Goal: Task Accomplishment & Management: Manage account settings

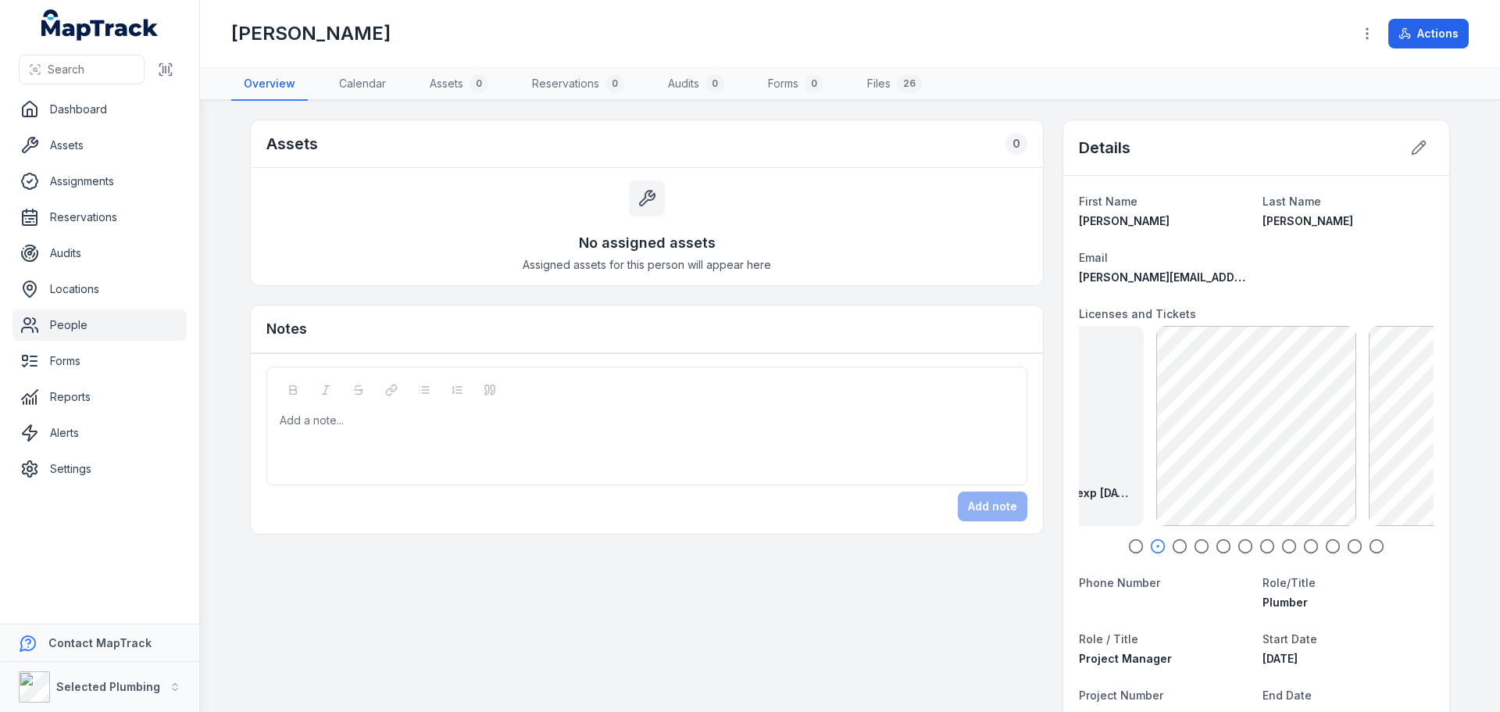
click at [1128, 542] on icon "button" at bounding box center [1136, 546] width 16 height 16
click at [1153, 545] on icon "button" at bounding box center [1158, 546] width 16 height 16
click at [1172, 543] on icon "button" at bounding box center [1180, 546] width 16 height 16
click at [1197, 540] on icon "button" at bounding box center [1201, 546] width 16 height 16
click at [1215, 542] on icon "button" at bounding box center [1223, 546] width 16 height 16
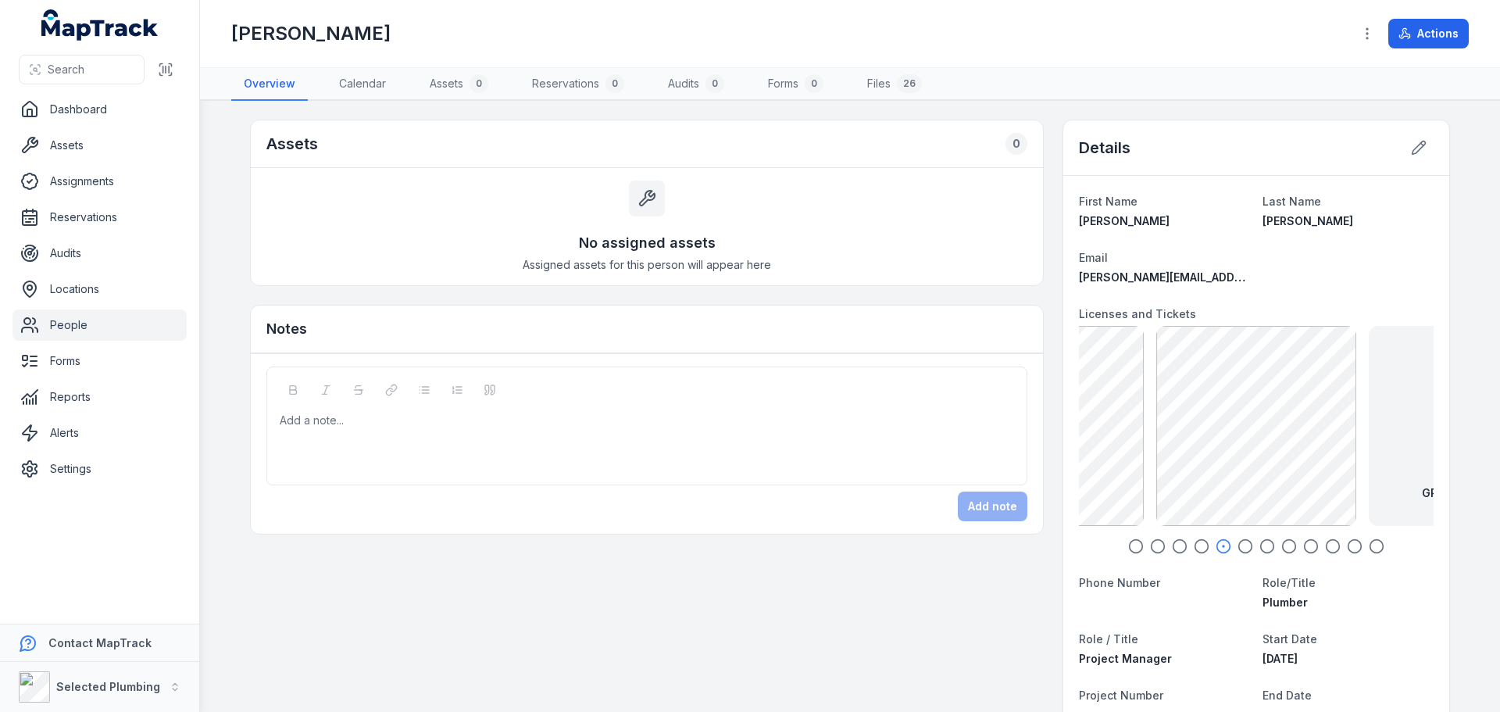
click at [1238, 546] on icon "button" at bounding box center [1245, 546] width 16 height 16
click at [1211, 433] on div "GR - Contractors 730.9 KB" at bounding box center [1256, 426] width 200 height 200
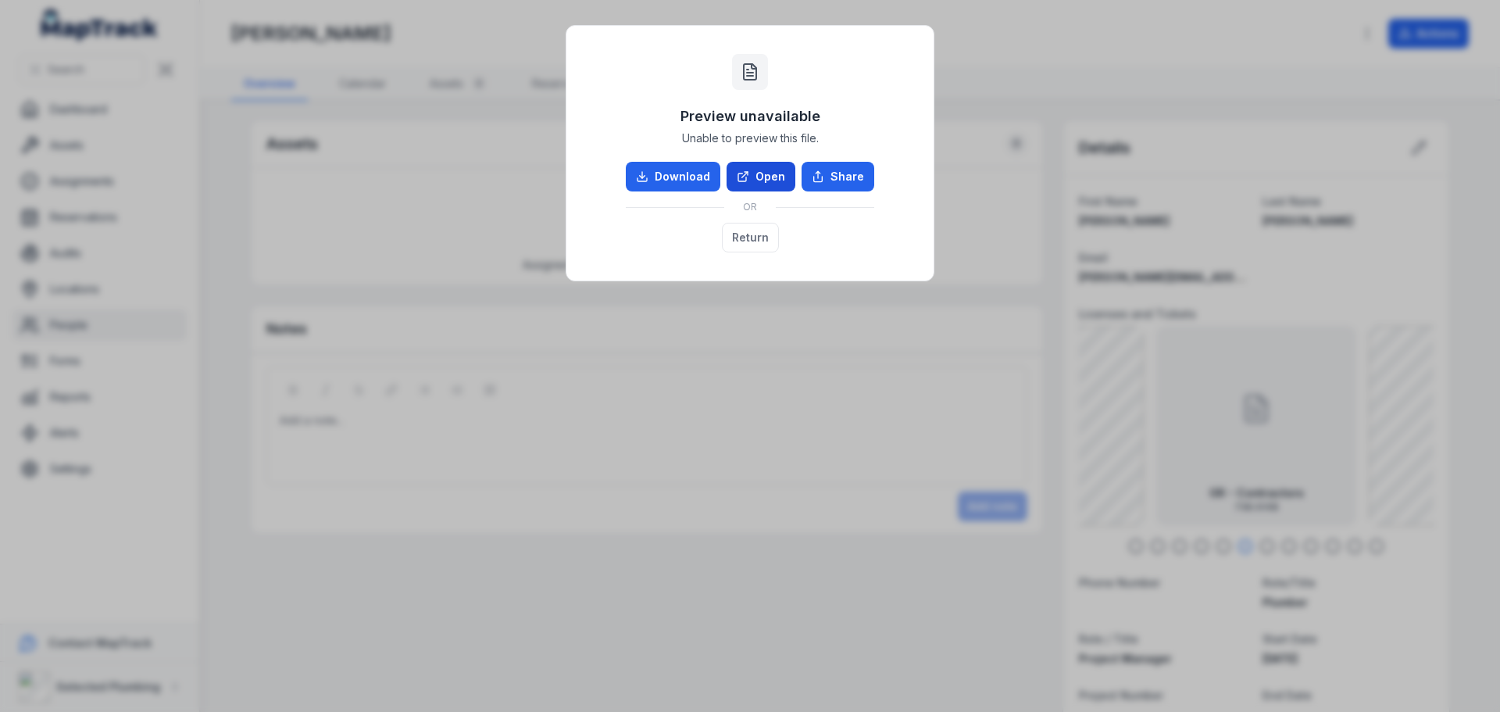
click at [770, 175] on link "Open" at bounding box center [760, 177] width 69 height 30
click at [745, 230] on button "Return" at bounding box center [750, 238] width 57 height 30
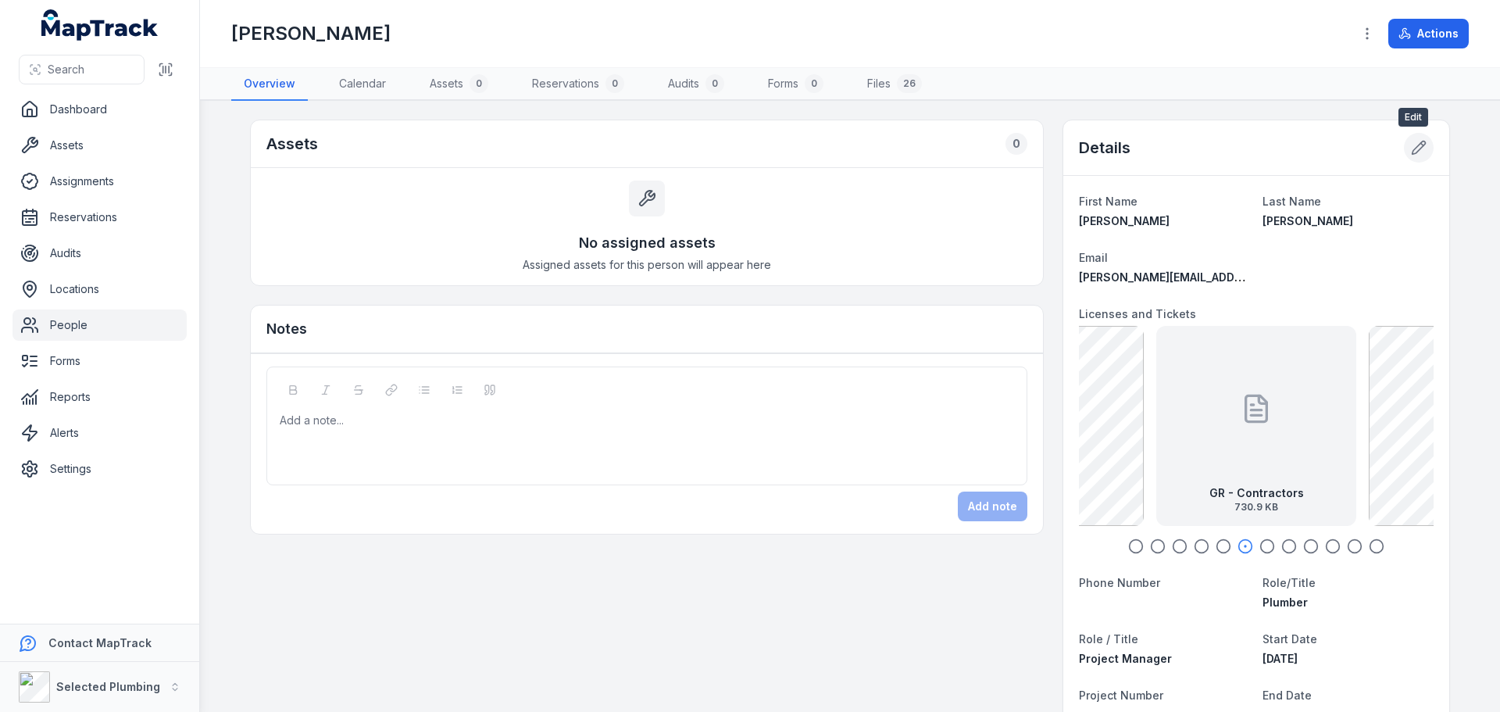
click at [1412, 148] on icon at bounding box center [1418, 147] width 13 height 13
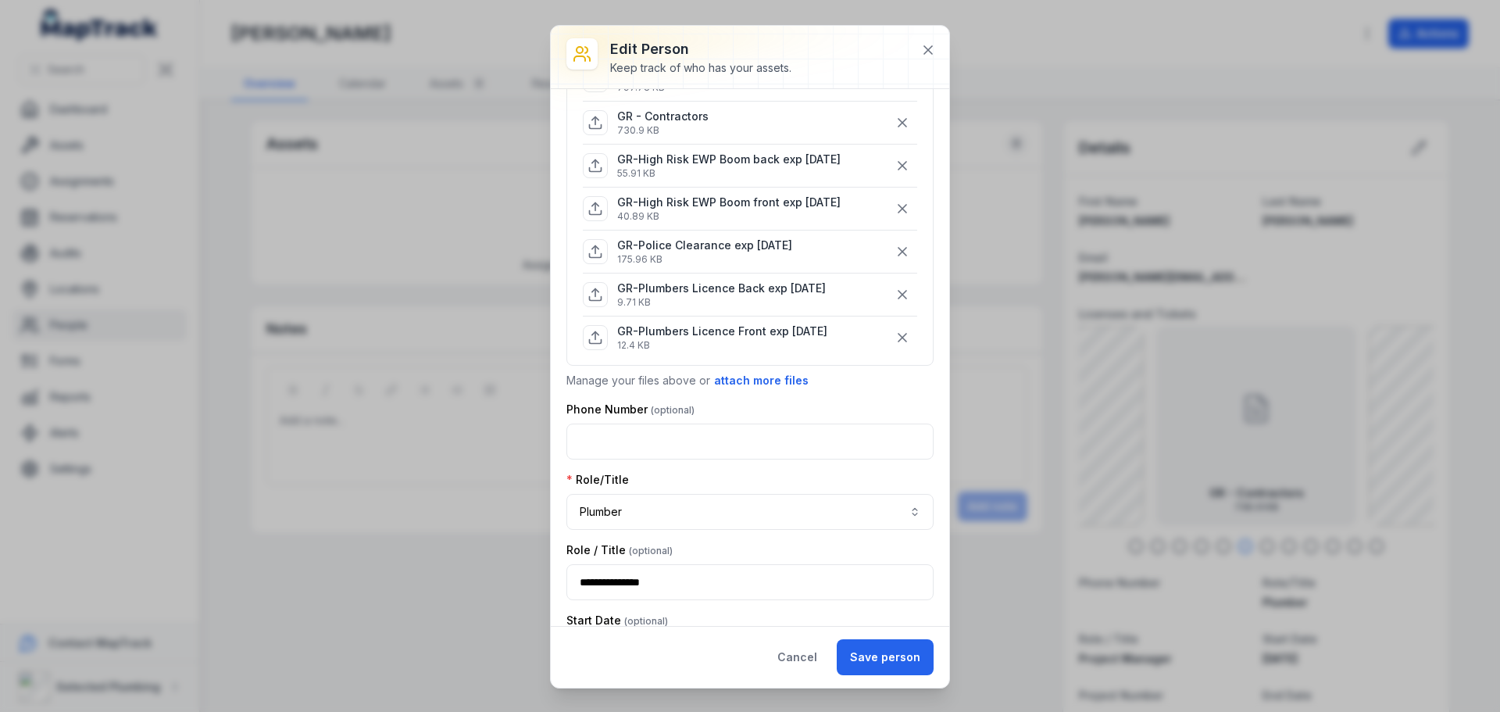
scroll to position [391, 0]
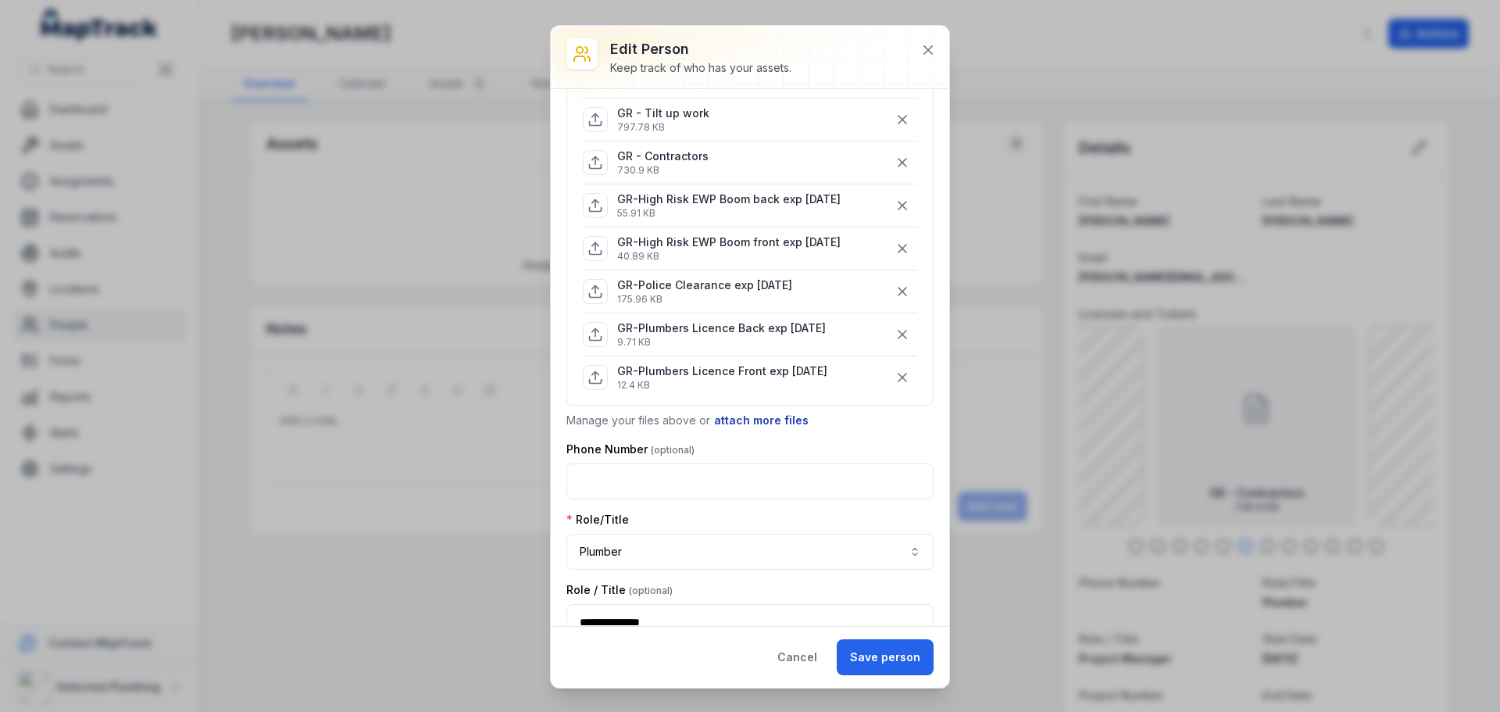
click at [769, 416] on button "attach more files" at bounding box center [761, 420] width 96 height 17
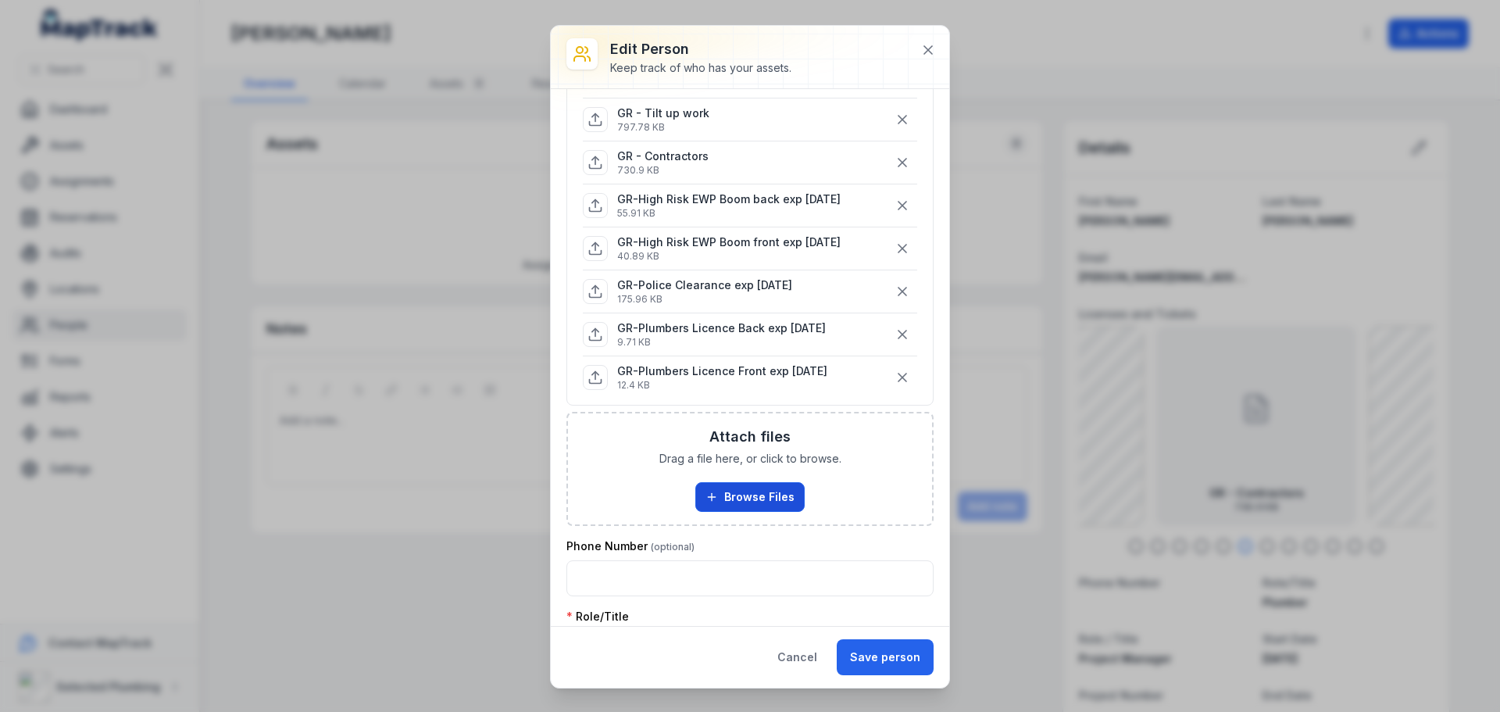
click at [744, 491] on button "Browse Files" at bounding box center [749, 497] width 109 height 30
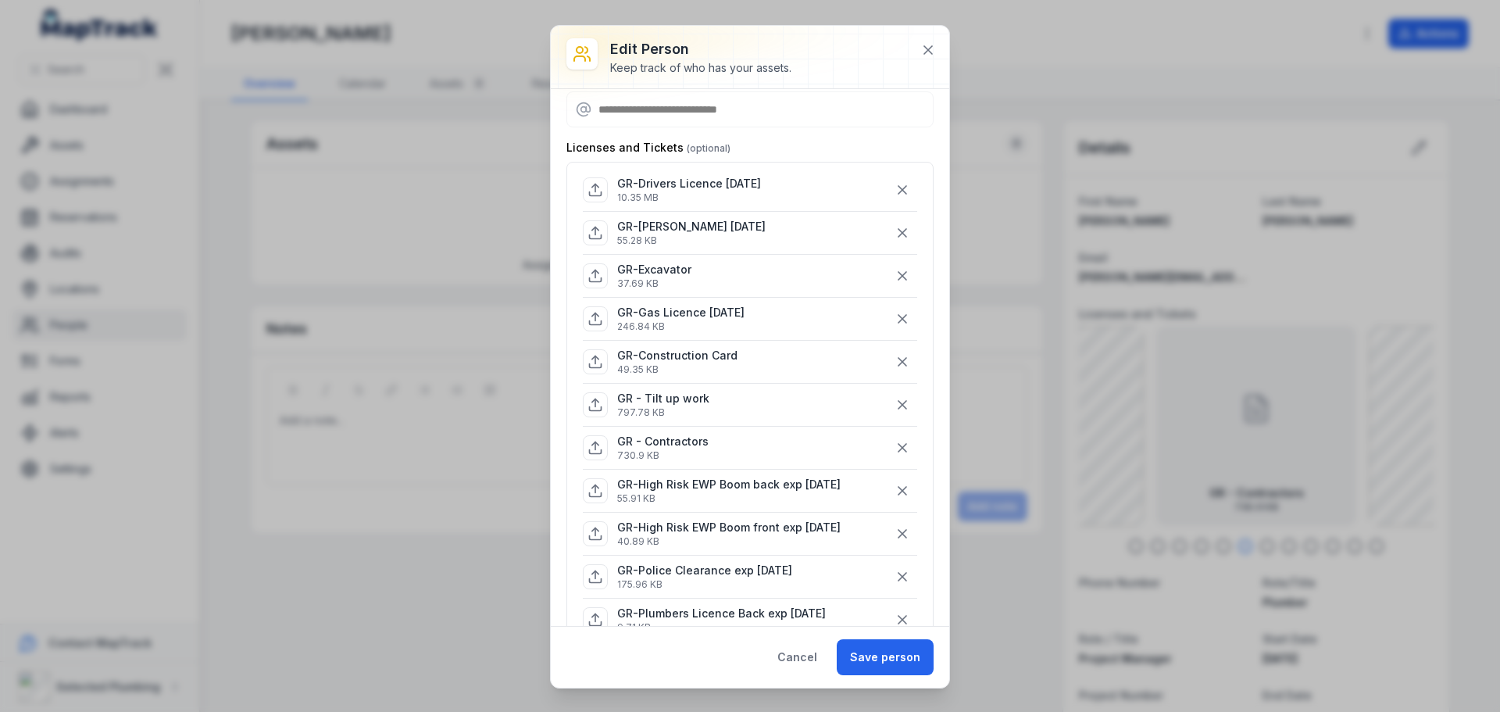
scroll to position [78, 0]
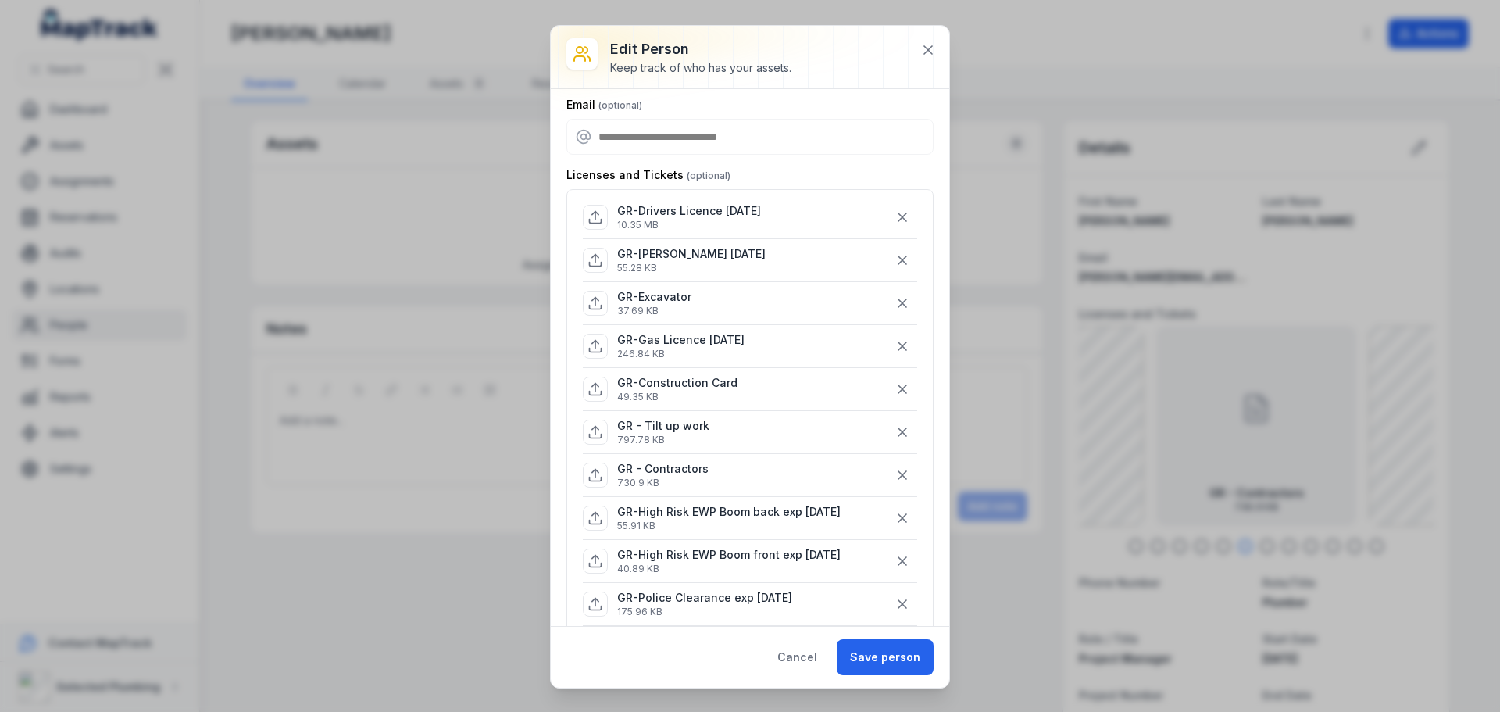
click at [680, 465] on p "GR - Contractors" at bounding box center [662, 469] width 91 height 16
click at [898, 661] on button "Save person" at bounding box center [885, 657] width 97 height 36
